Goal: Task Accomplishment & Management: Complete application form

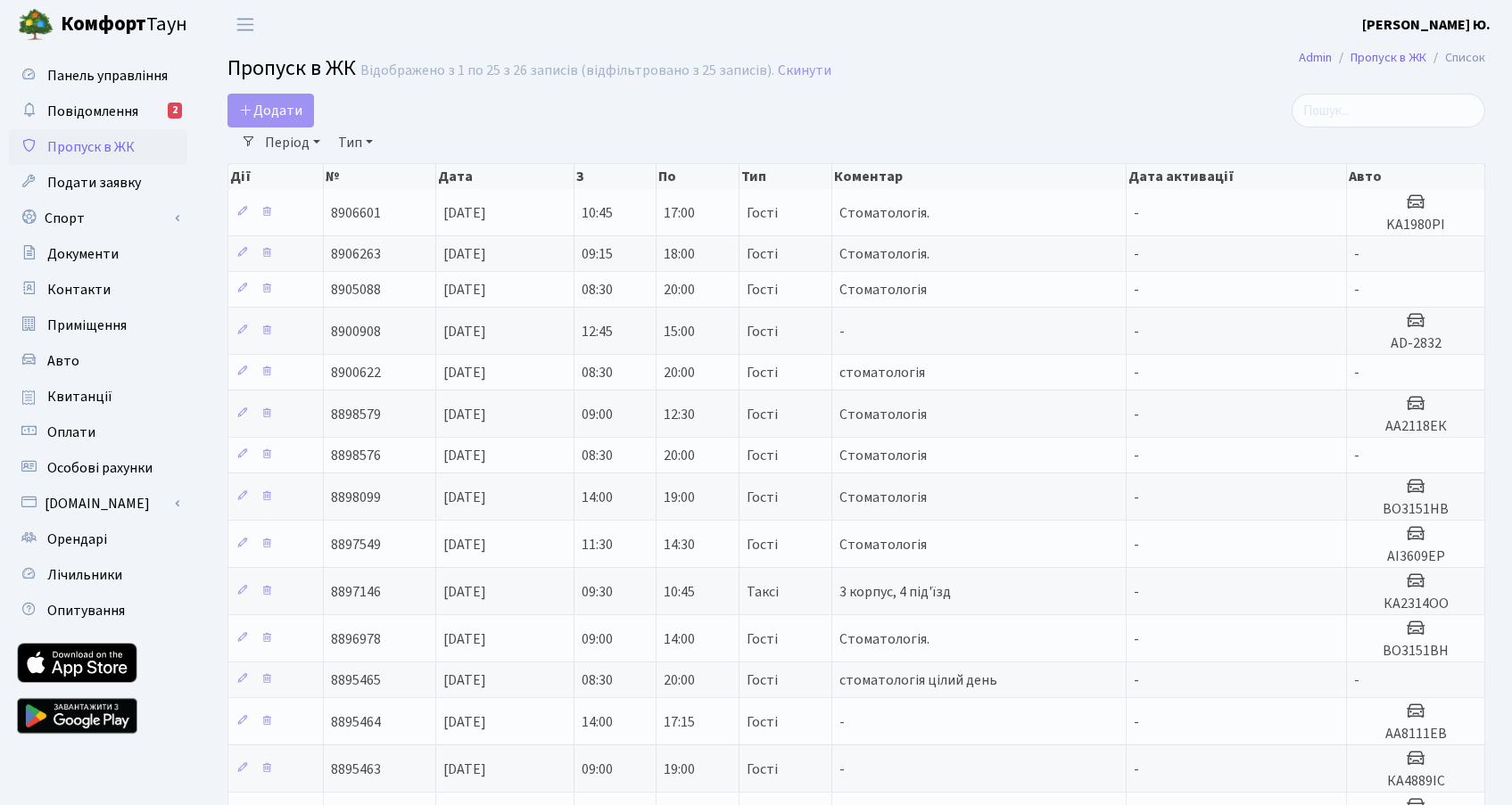
select select "25"
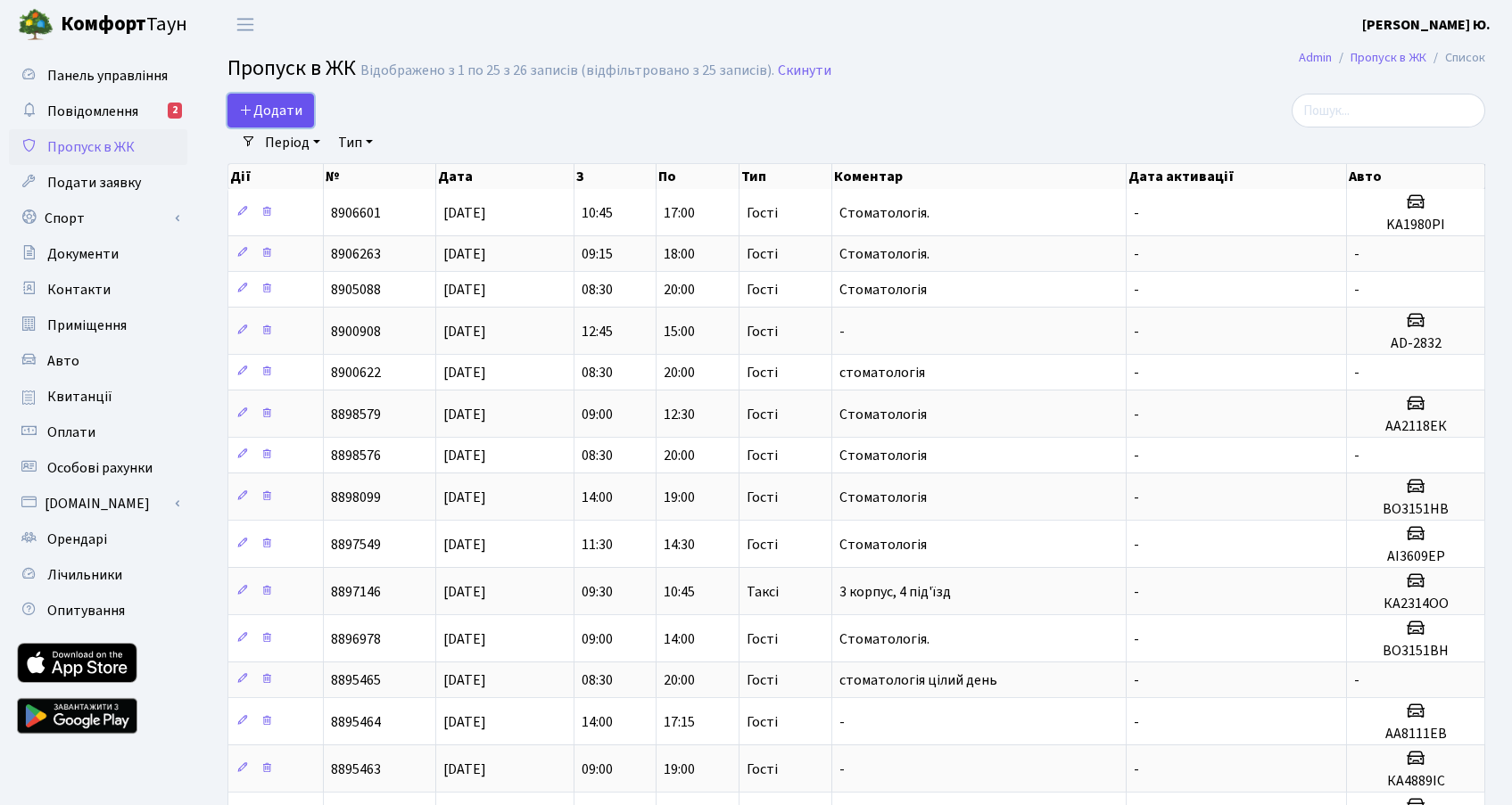
drag, startPoint x: 305, startPoint y: 108, endPoint x: 303, endPoint y: 120, distance: 12.2
click at [305, 108] on link "Додати" at bounding box center [271, 110] width 87 height 34
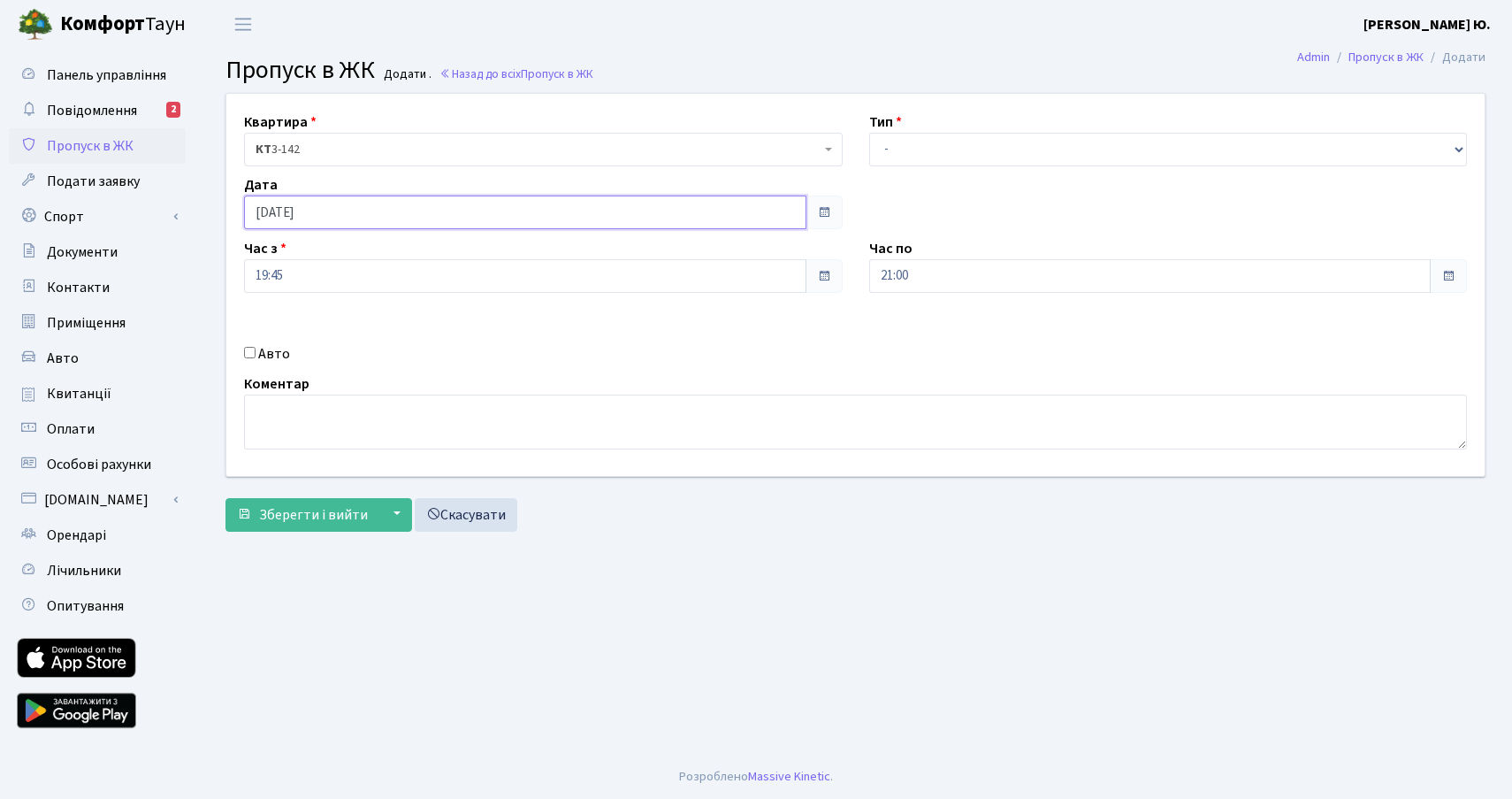
click at [342, 212] on input "[DATE]" at bounding box center [525, 212] width 562 height 34
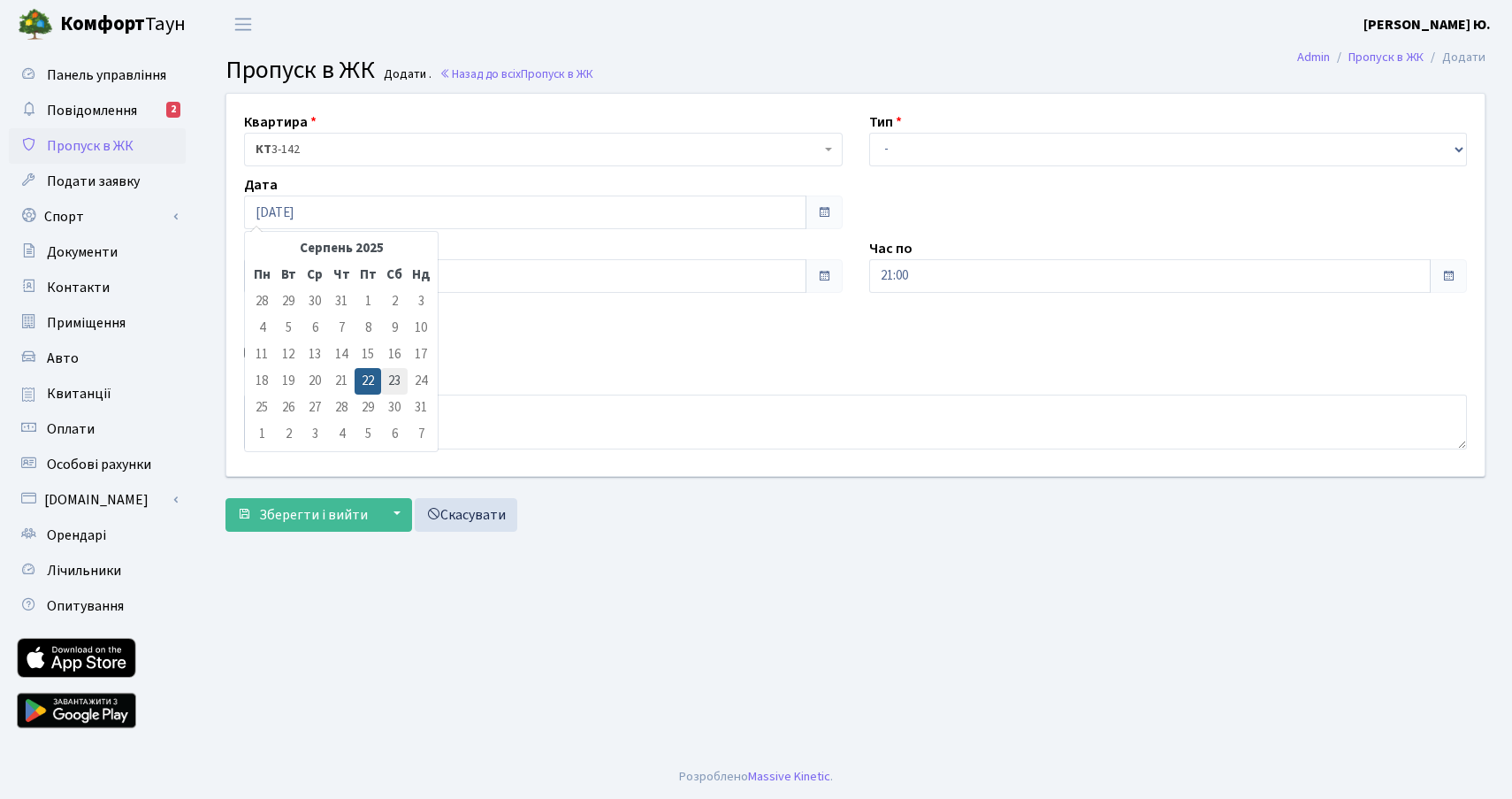
click at [384, 377] on td "23" at bounding box center [394, 381] width 26 height 26
type input "[DATE]"
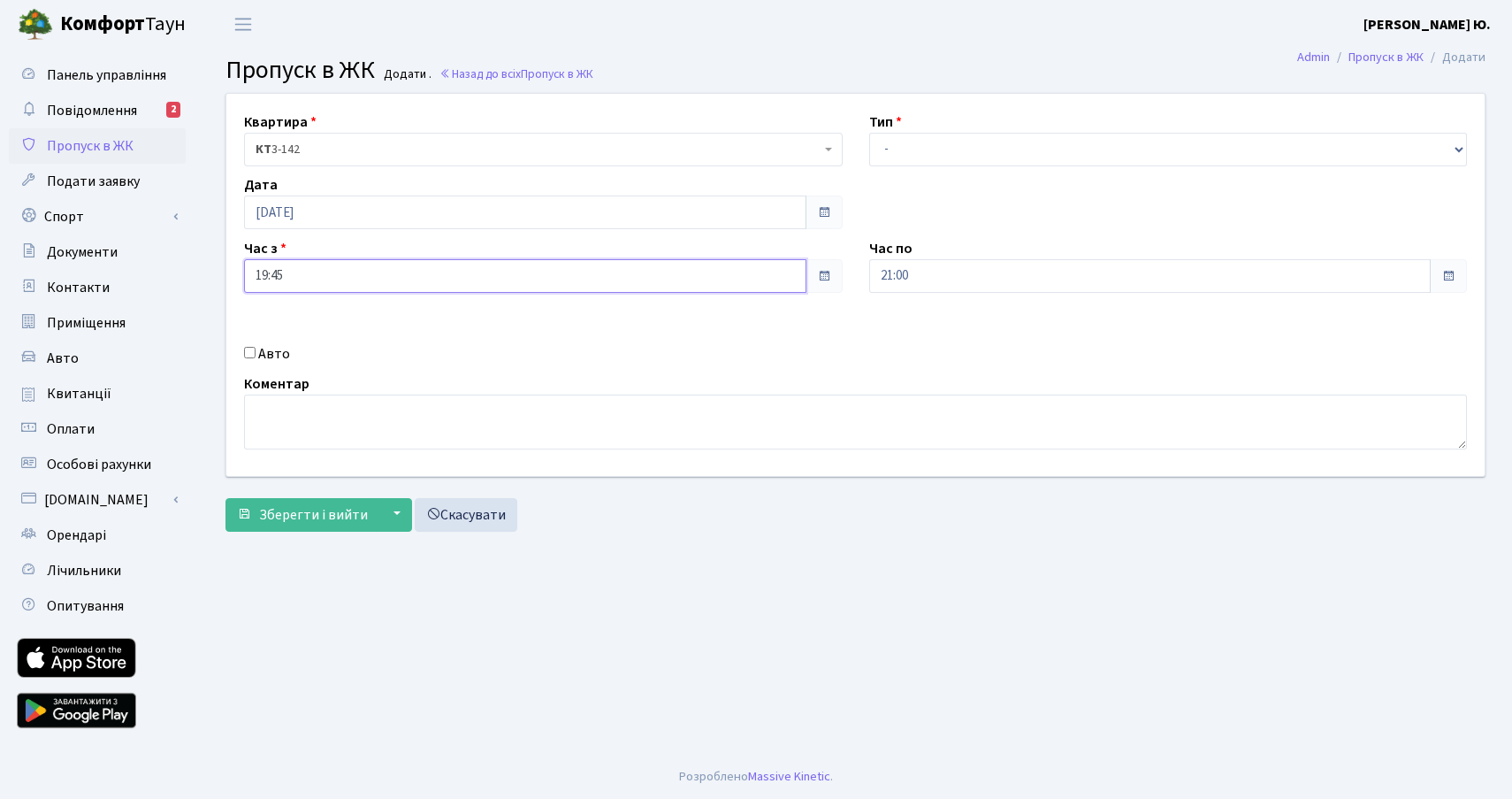
click at [326, 268] on input "19:45" at bounding box center [525, 275] width 562 height 34
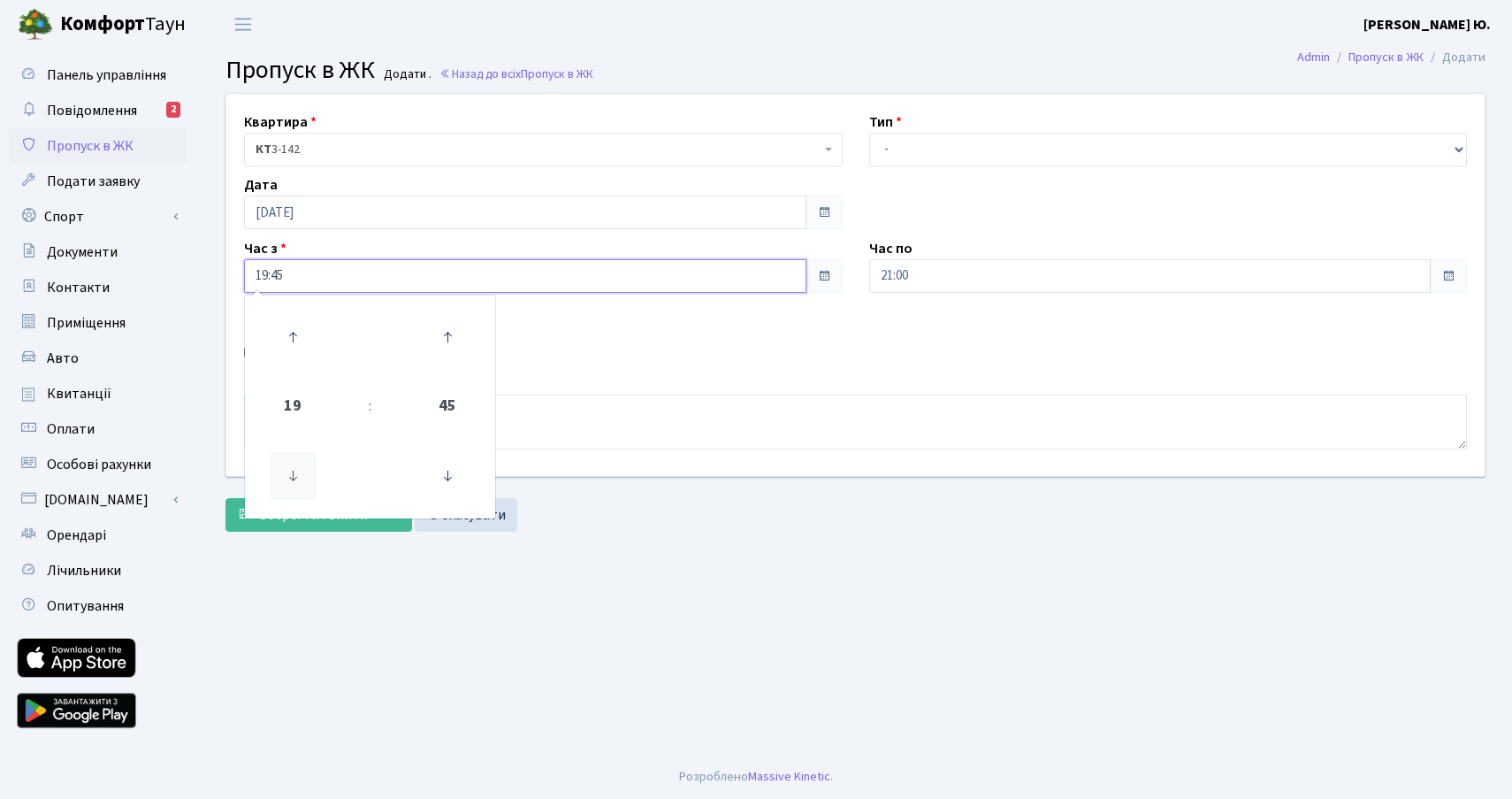
click at [292, 480] on icon at bounding box center [292, 475] width 47 height 48
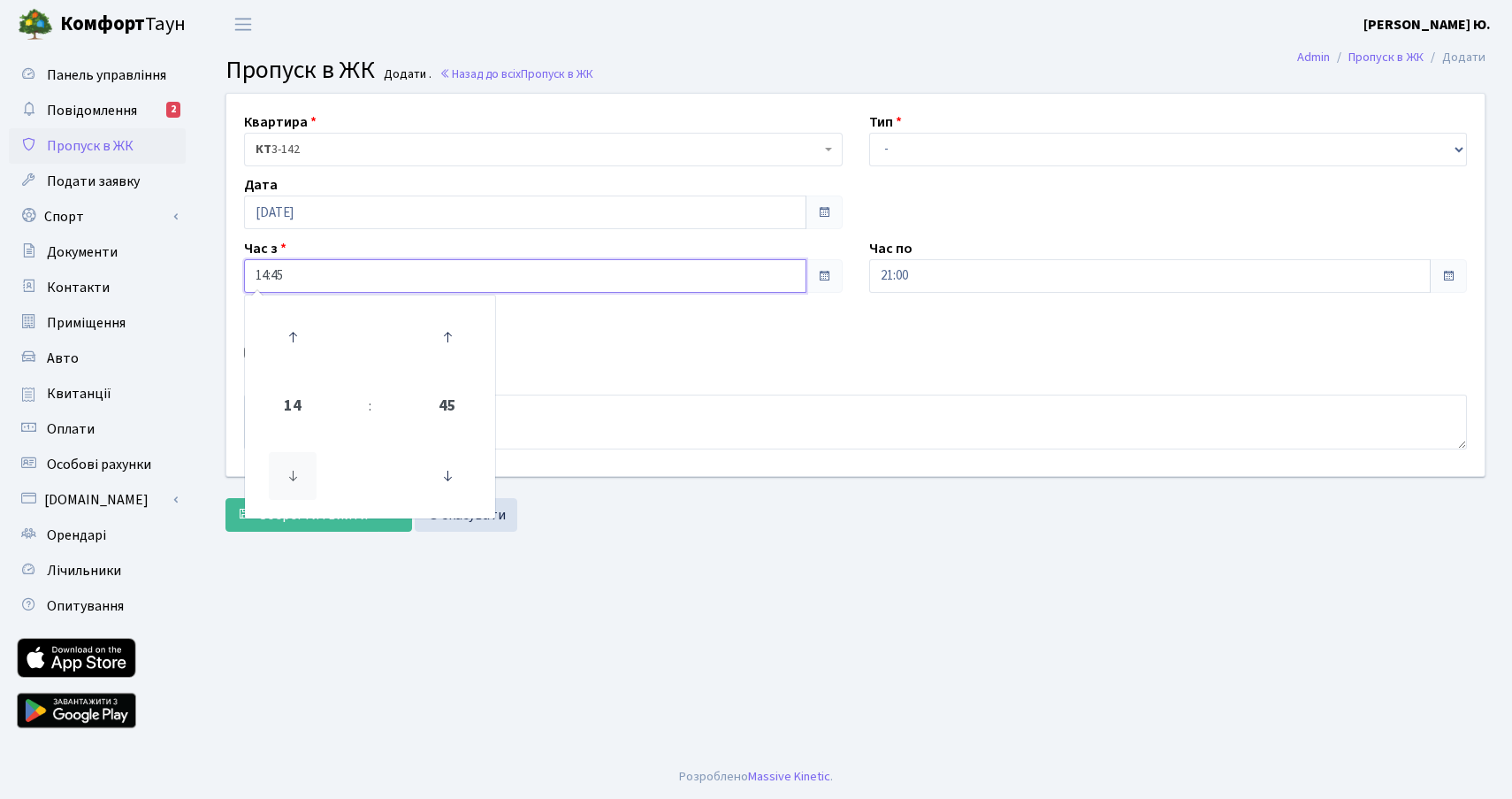
click at [292, 480] on icon at bounding box center [292, 475] width 47 height 48
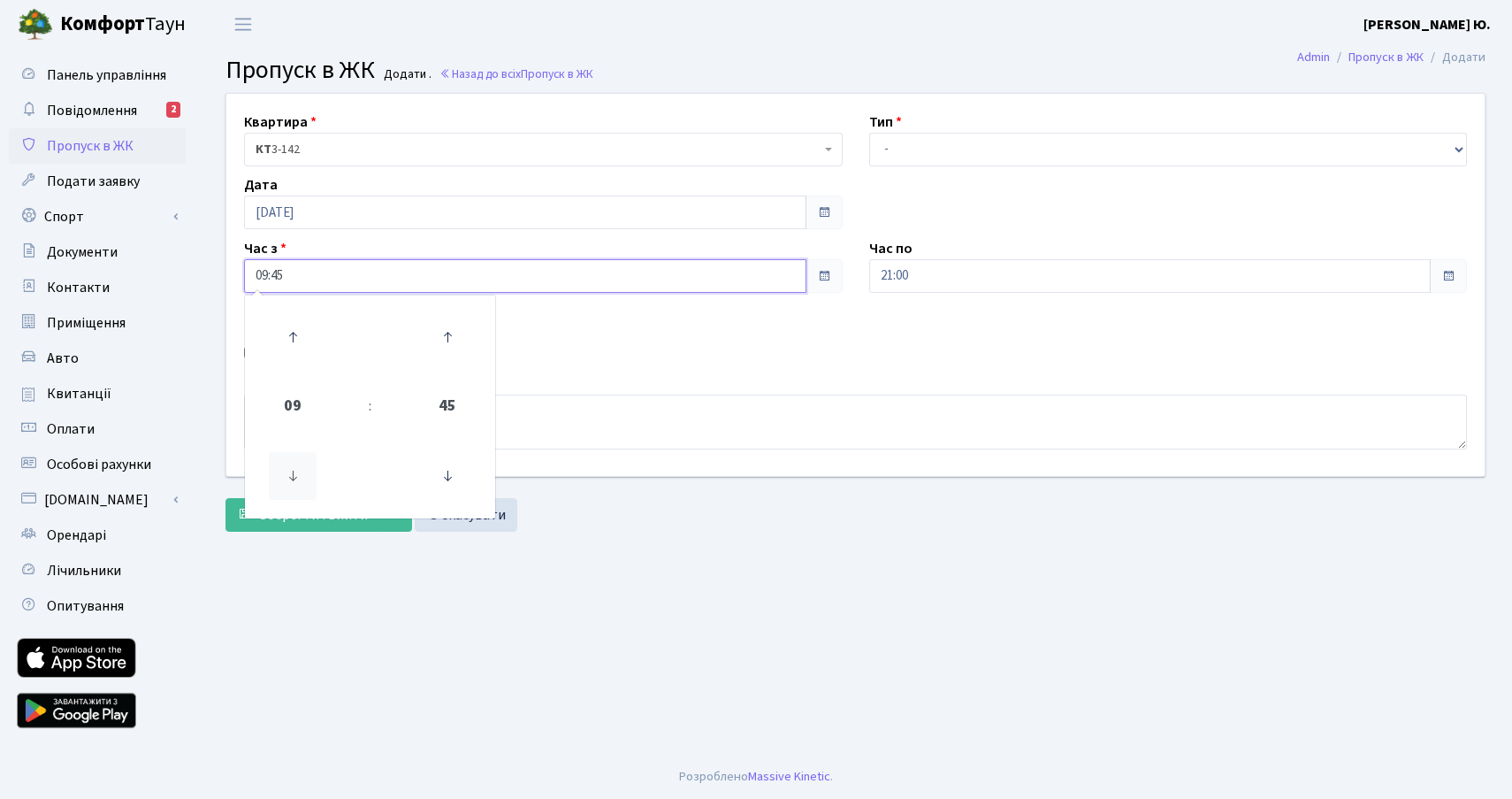
click at [292, 480] on icon at bounding box center [292, 475] width 47 height 48
click at [298, 332] on icon at bounding box center [292, 336] width 47 height 48
click at [463, 455] on icon at bounding box center [447, 475] width 47 height 48
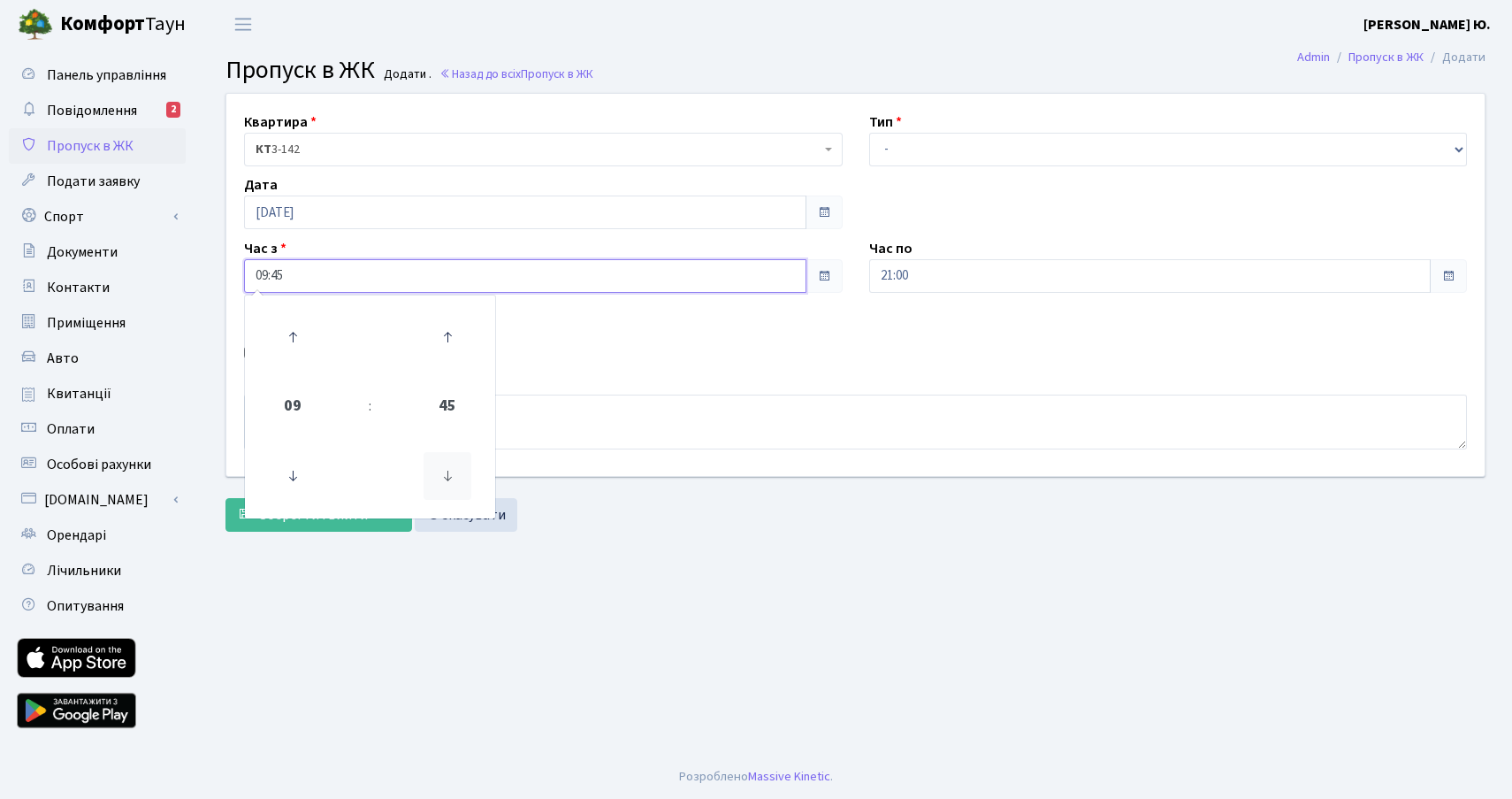
type input "09:30"
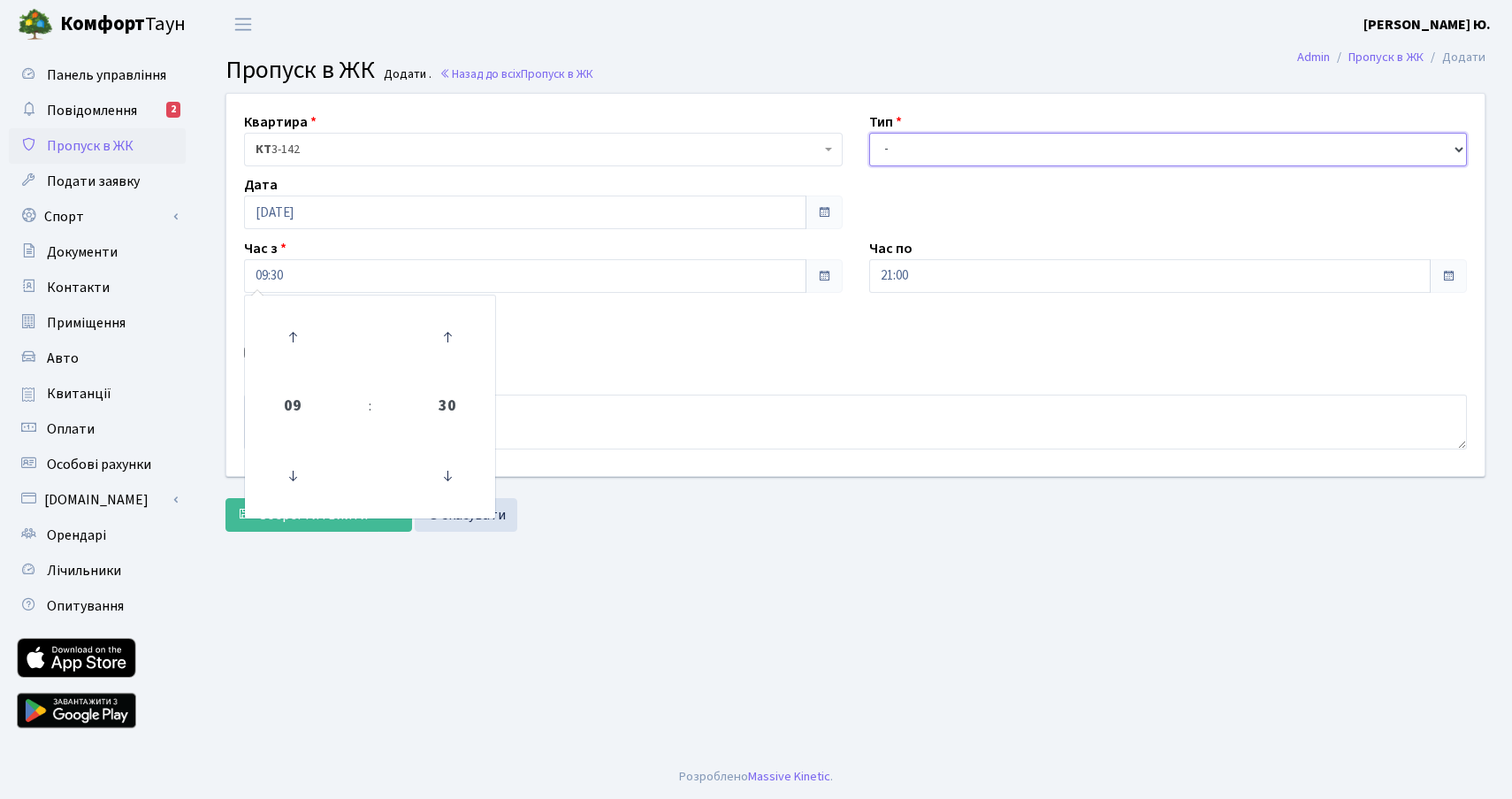
drag, startPoint x: 953, startPoint y: 157, endPoint x: 947, endPoint y: 166, distance: 10.8
click at [953, 157] on select "- Доставка Таксі Гості Сервіс" at bounding box center [1169, 149] width 599 height 34
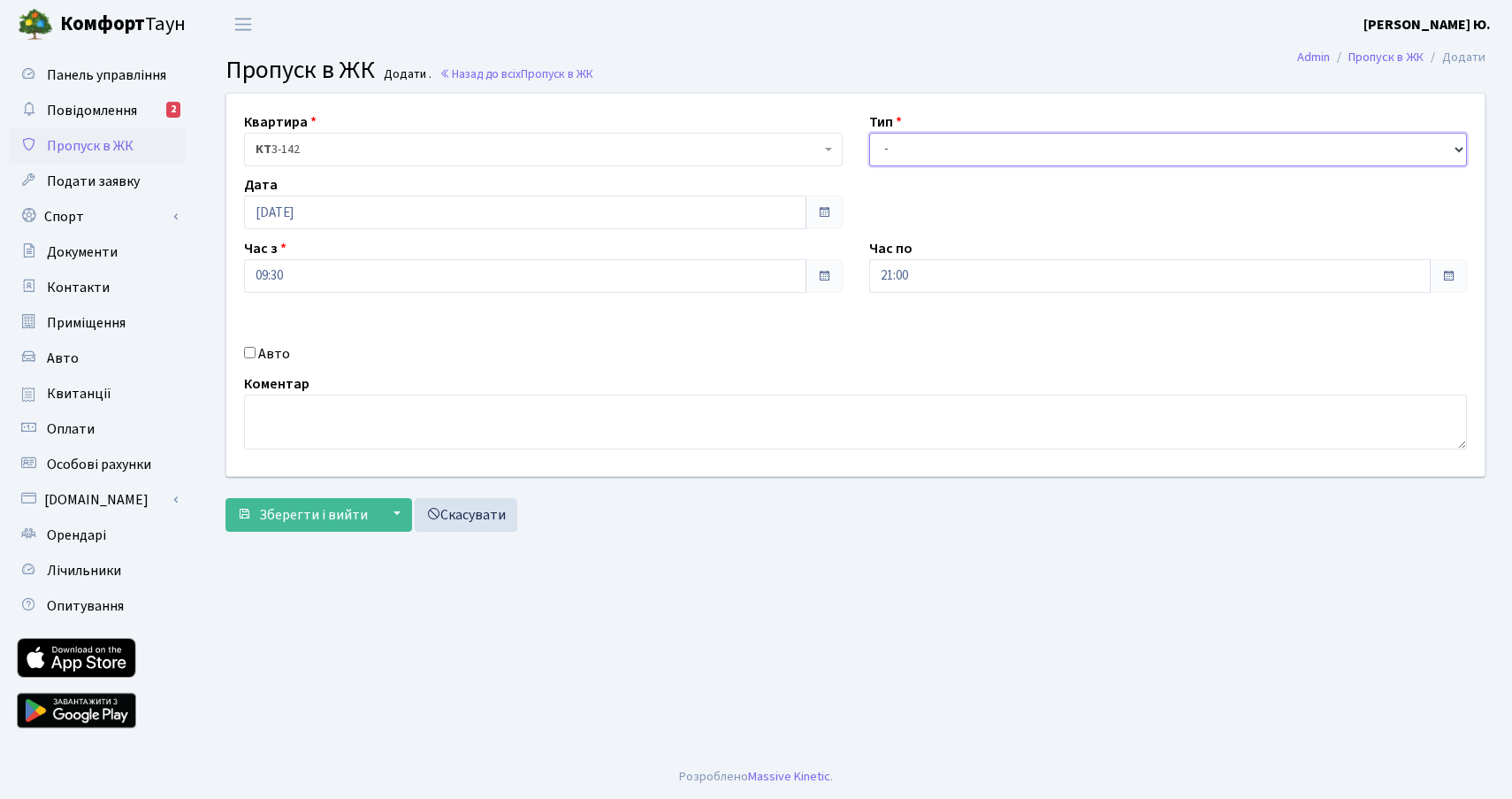
select select "3"
click at [869, 133] on select "- Доставка Таксі Гості Сервіс" at bounding box center [1169, 149] width 599 height 34
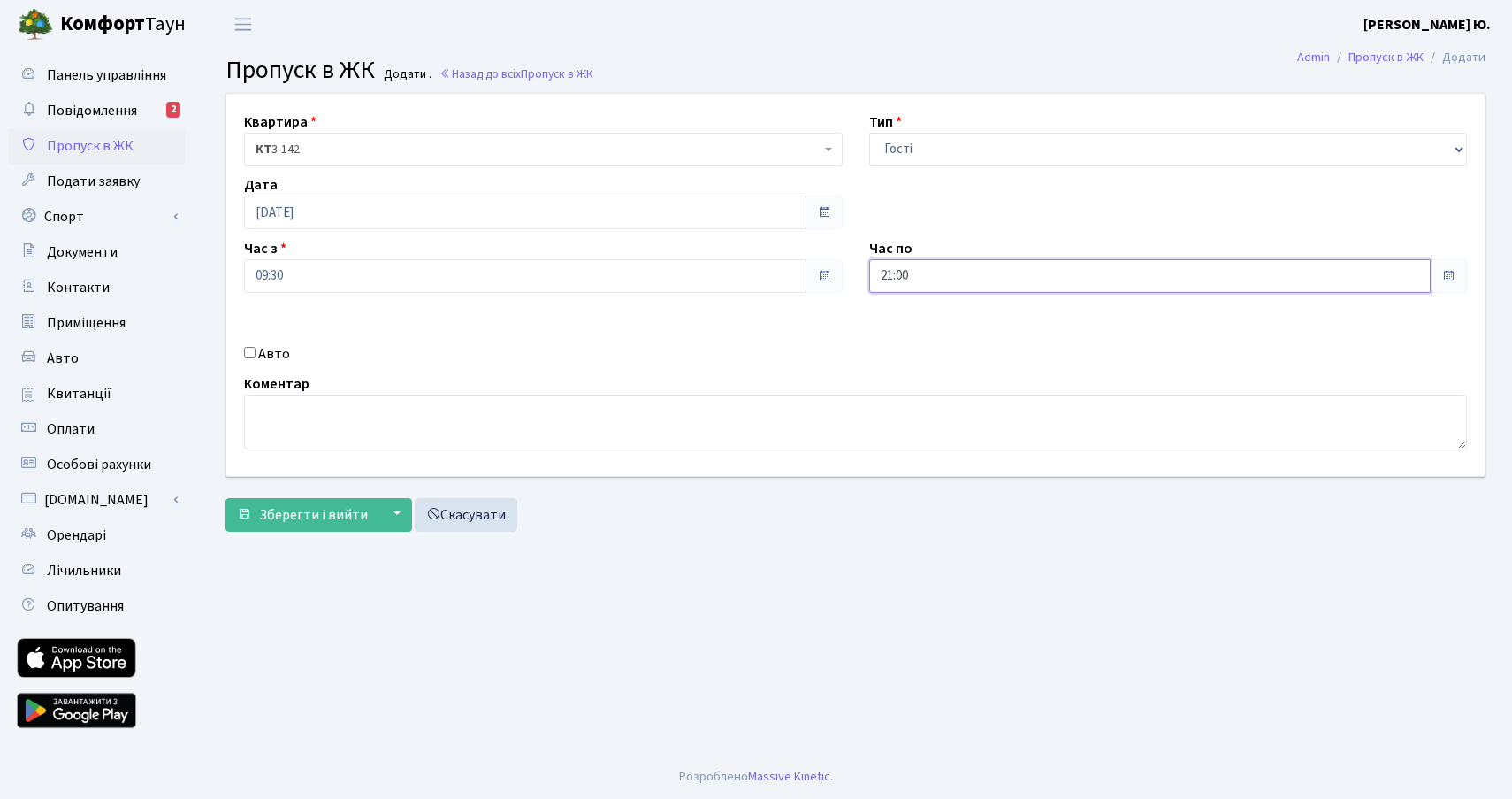
drag, startPoint x: 940, startPoint y: 268, endPoint x: 937, endPoint y: 291, distance: 23.2
click at [940, 268] on input "21:00" at bounding box center [1150, 275] width 562 height 34
click at [925, 461] on icon at bounding box center [917, 475] width 47 height 48
click at [924, 461] on icon at bounding box center [917, 475] width 47 height 48
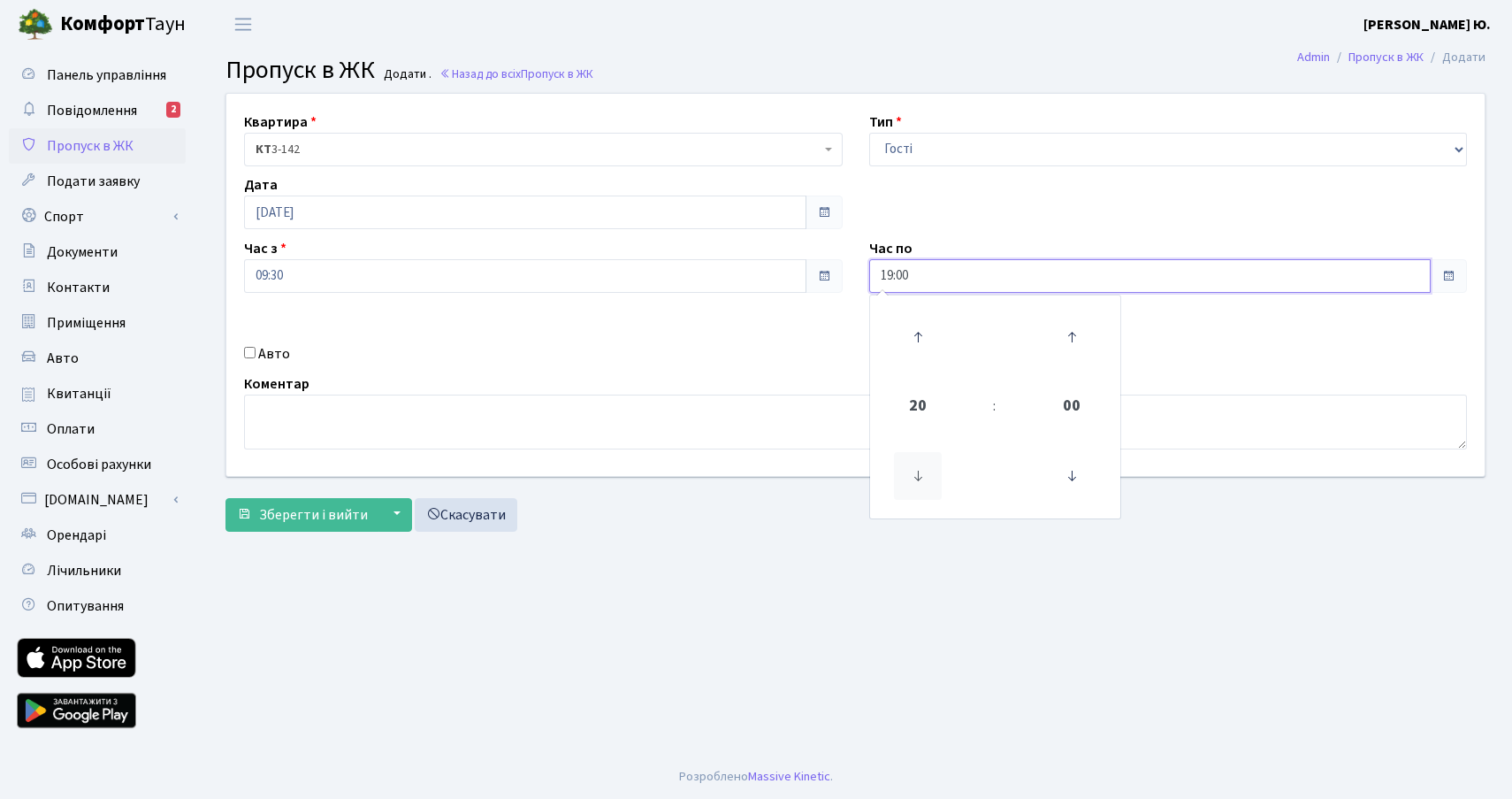
type input "18:00"
click at [687, 410] on textarea at bounding box center [856, 422] width 1223 height 55
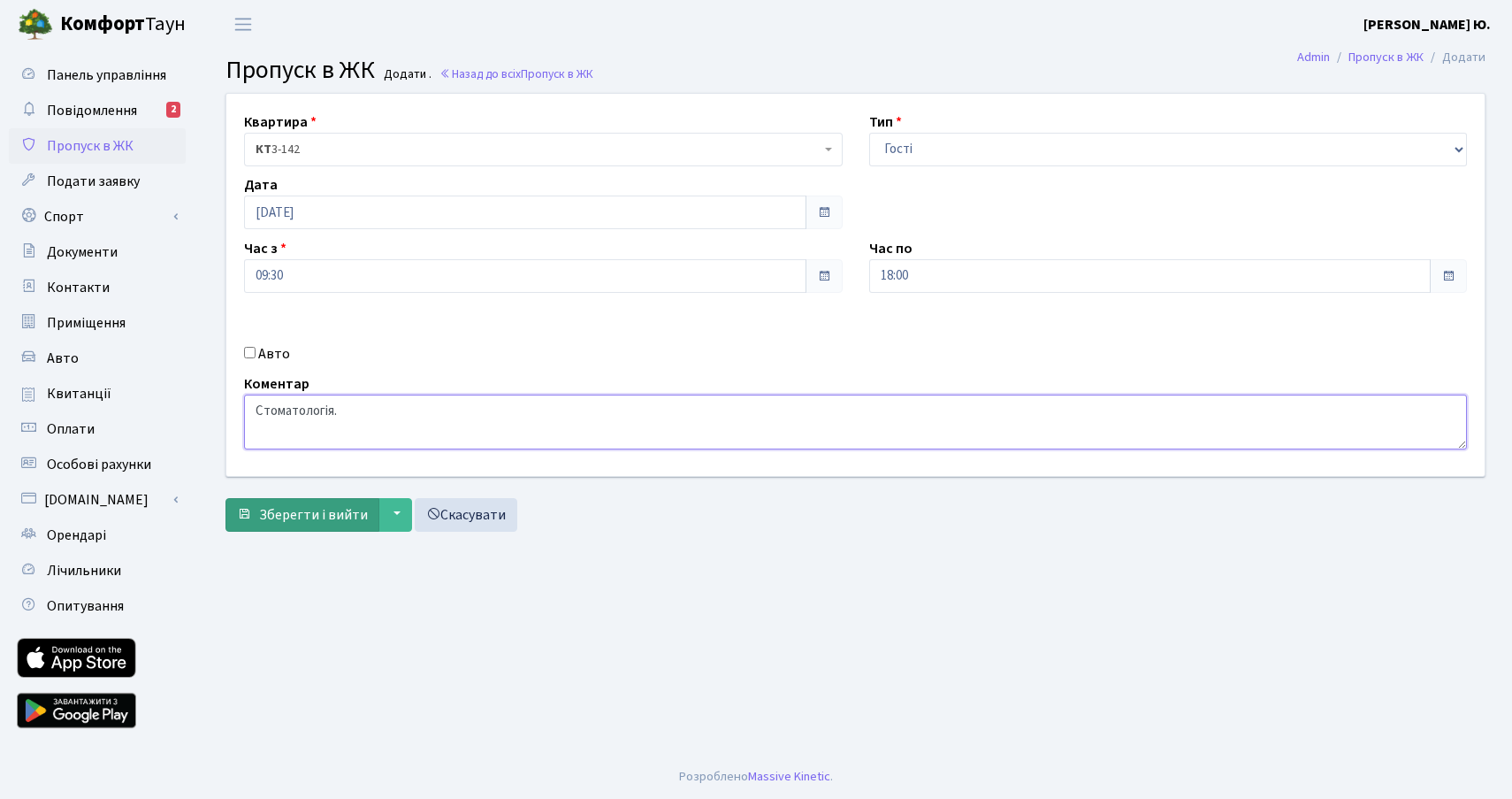
type textarea "Стоматологія."
click at [299, 520] on span "Зберегти і вийти" at bounding box center [313, 515] width 109 height 19
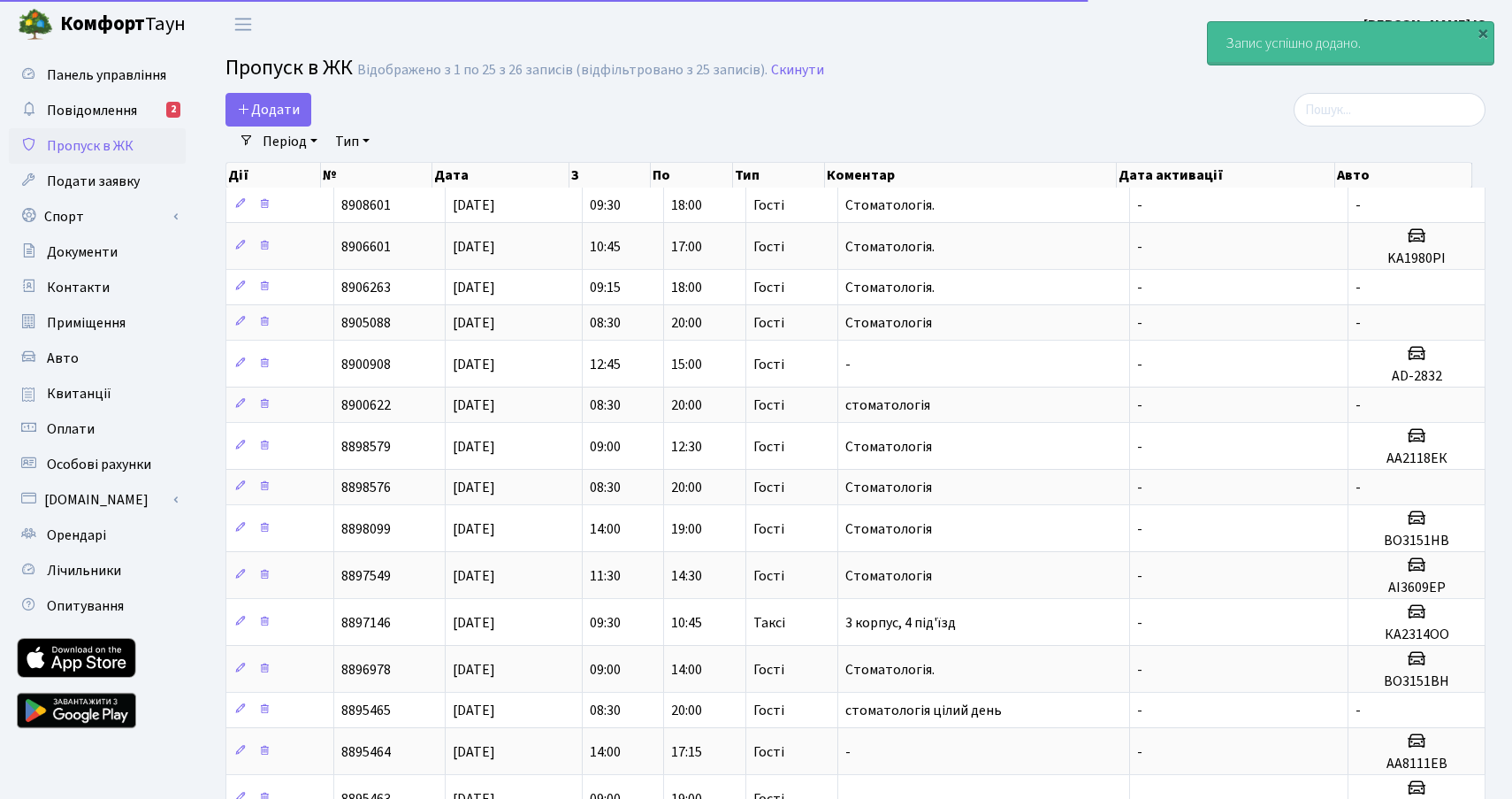
select select "25"
